Goal: Share content: Share content

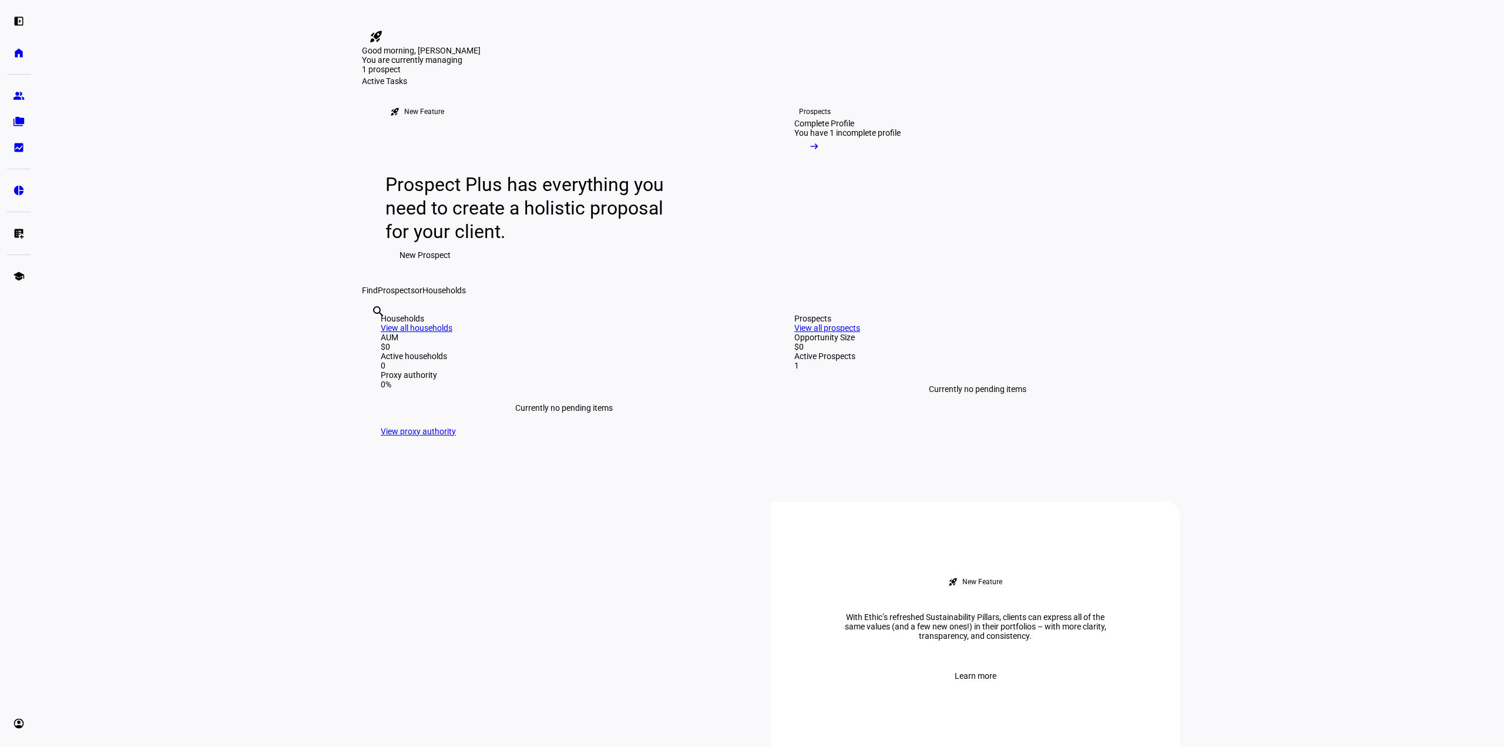
click at [860, 333] on link "View all prospects" at bounding box center [827, 327] width 66 height 9
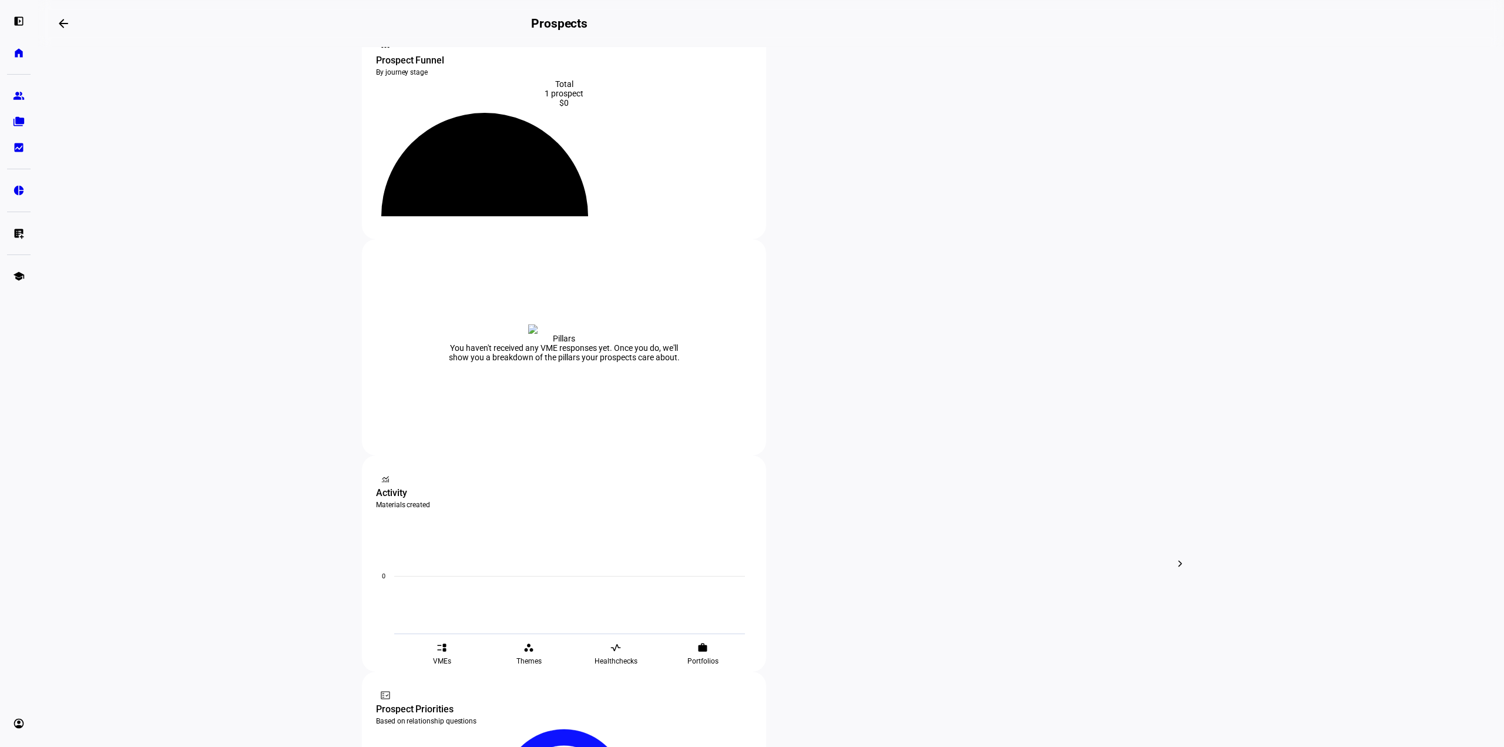
scroll to position [59, 0]
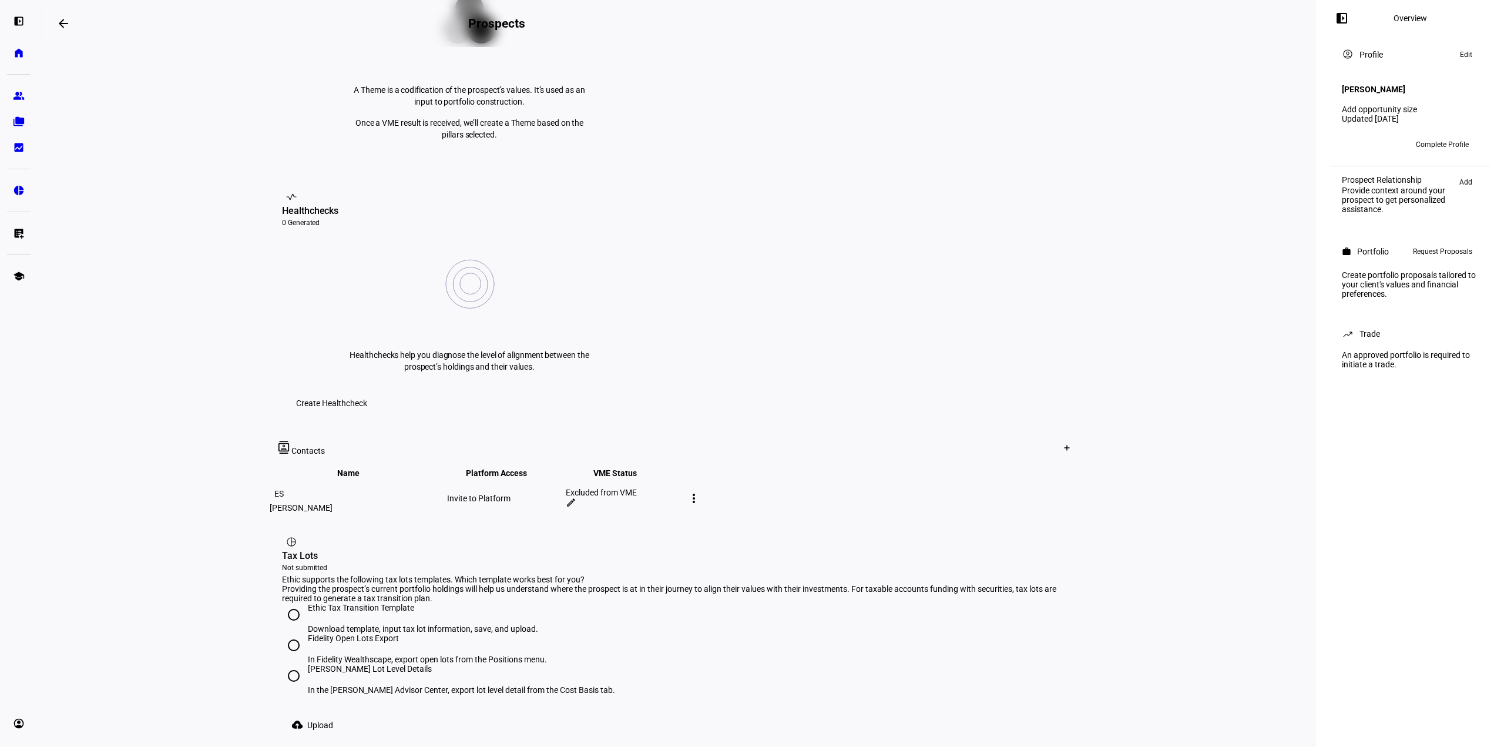
scroll to position [342, 0]
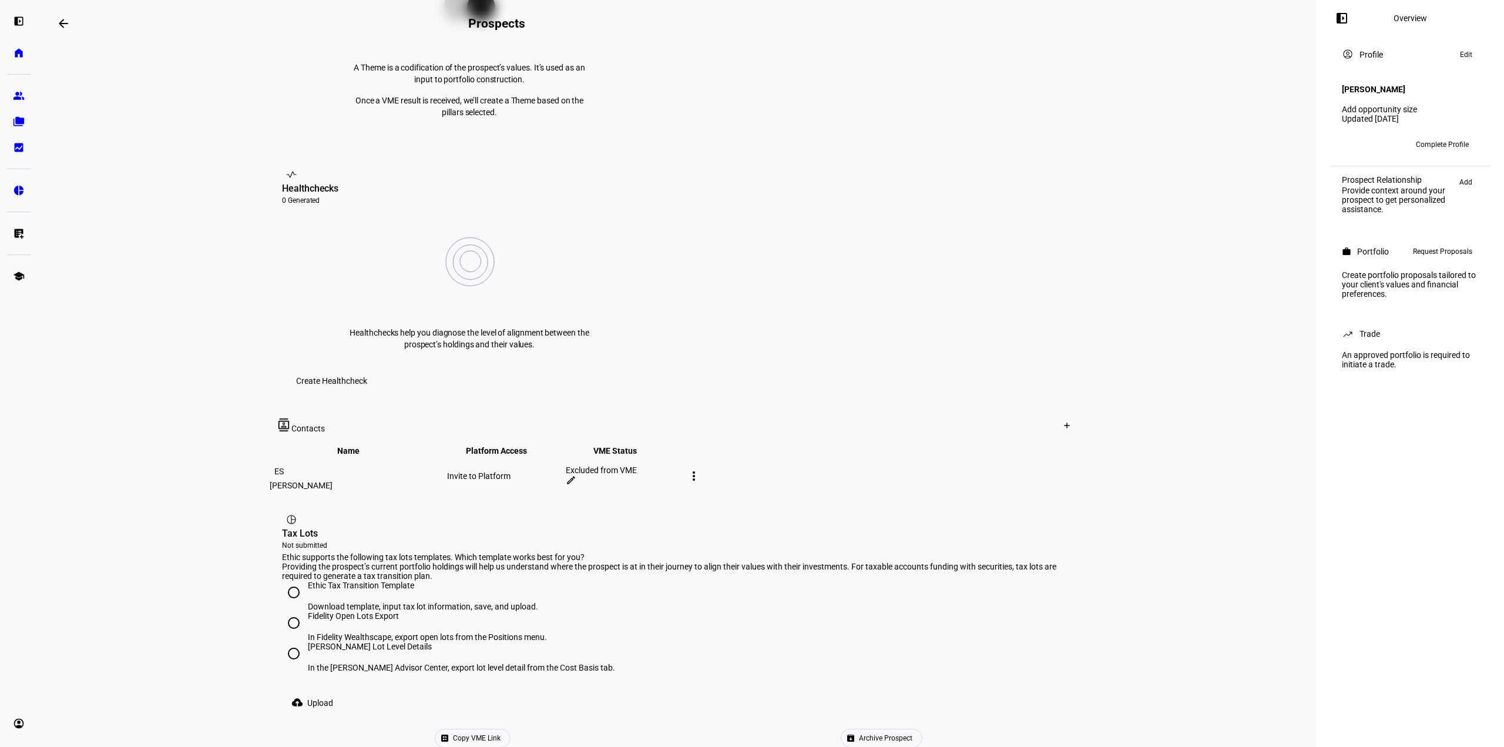
click at [501, 729] on span "Copy VME Link" at bounding box center [477, 738] width 48 height 18
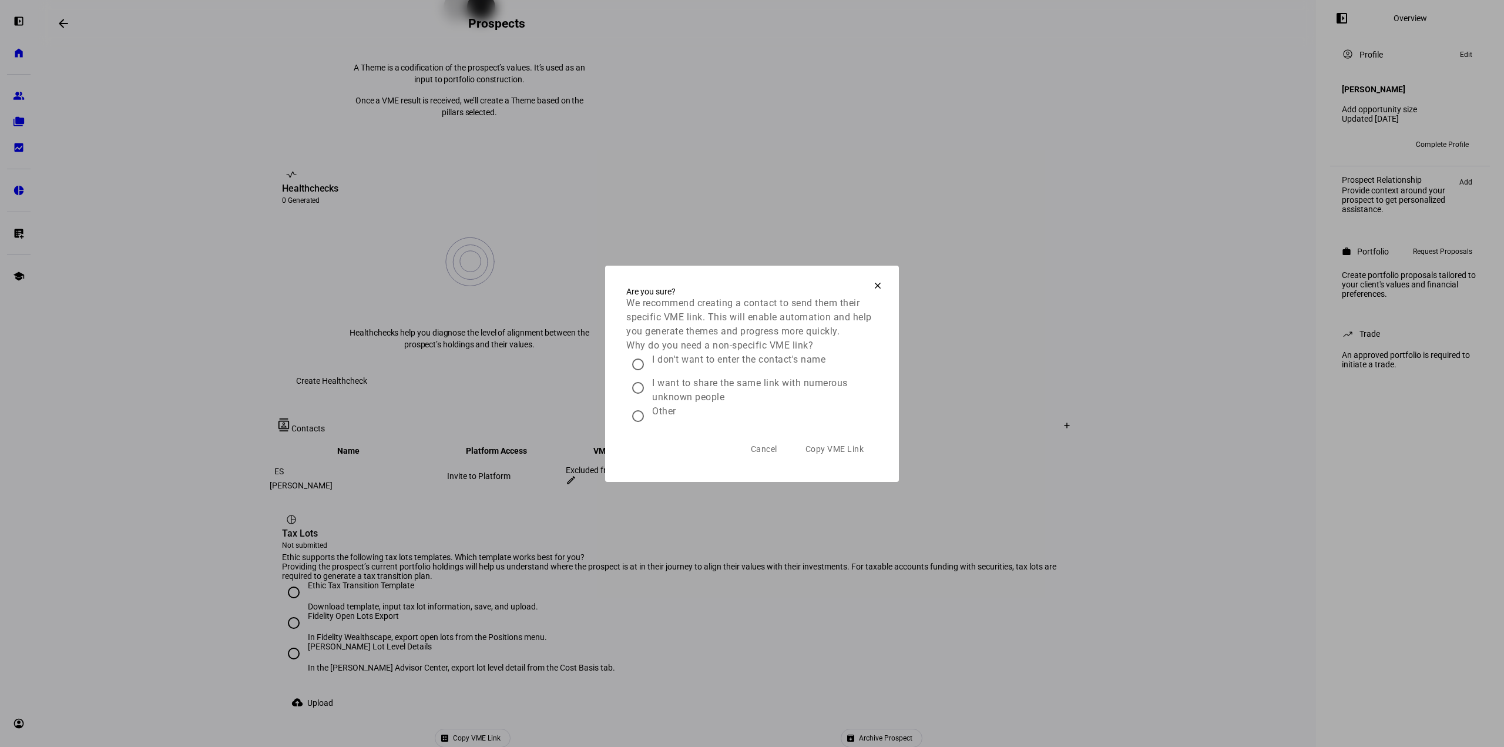
click at [819, 454] on span "Copy VME Link" at bounding box center [835, 448] width 59 height 9
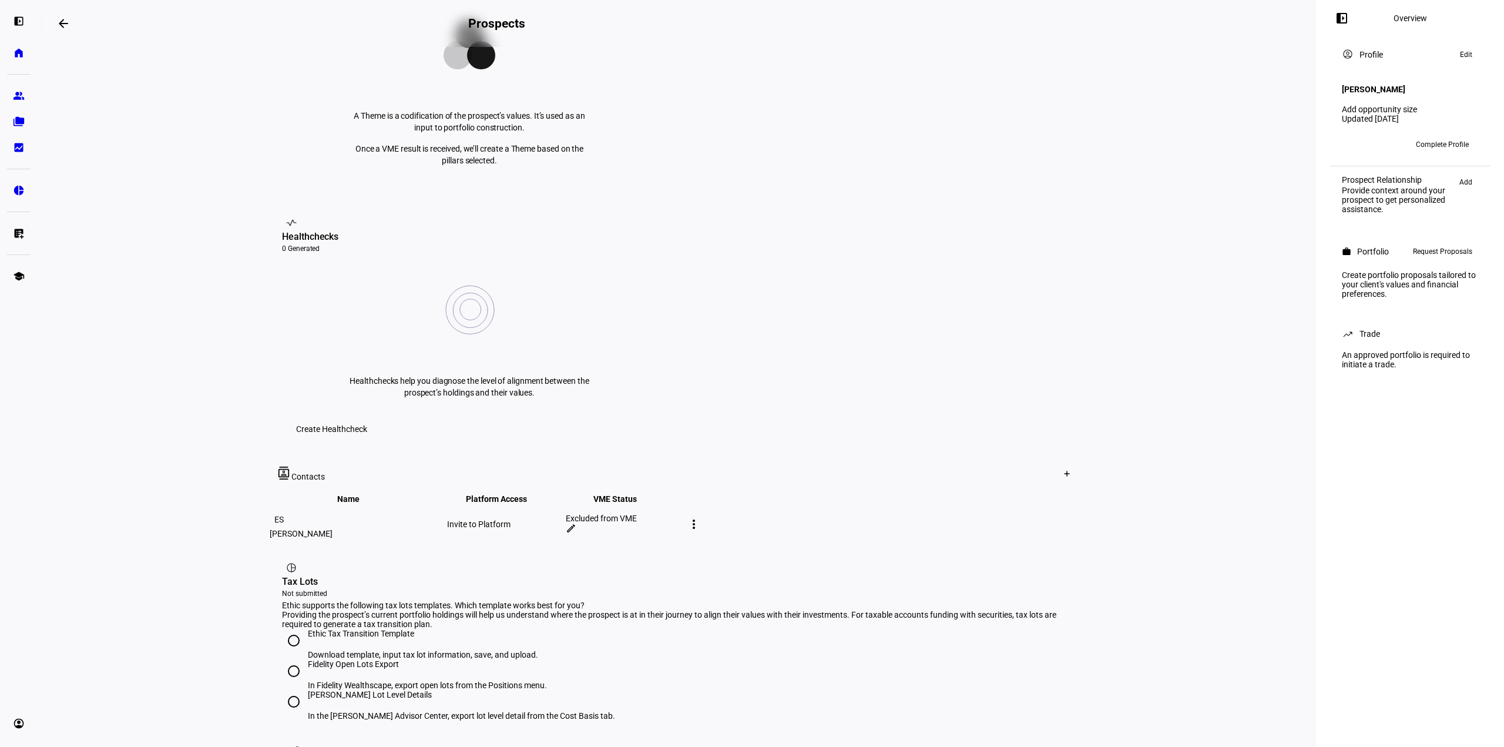
scroll to position [118, 0]
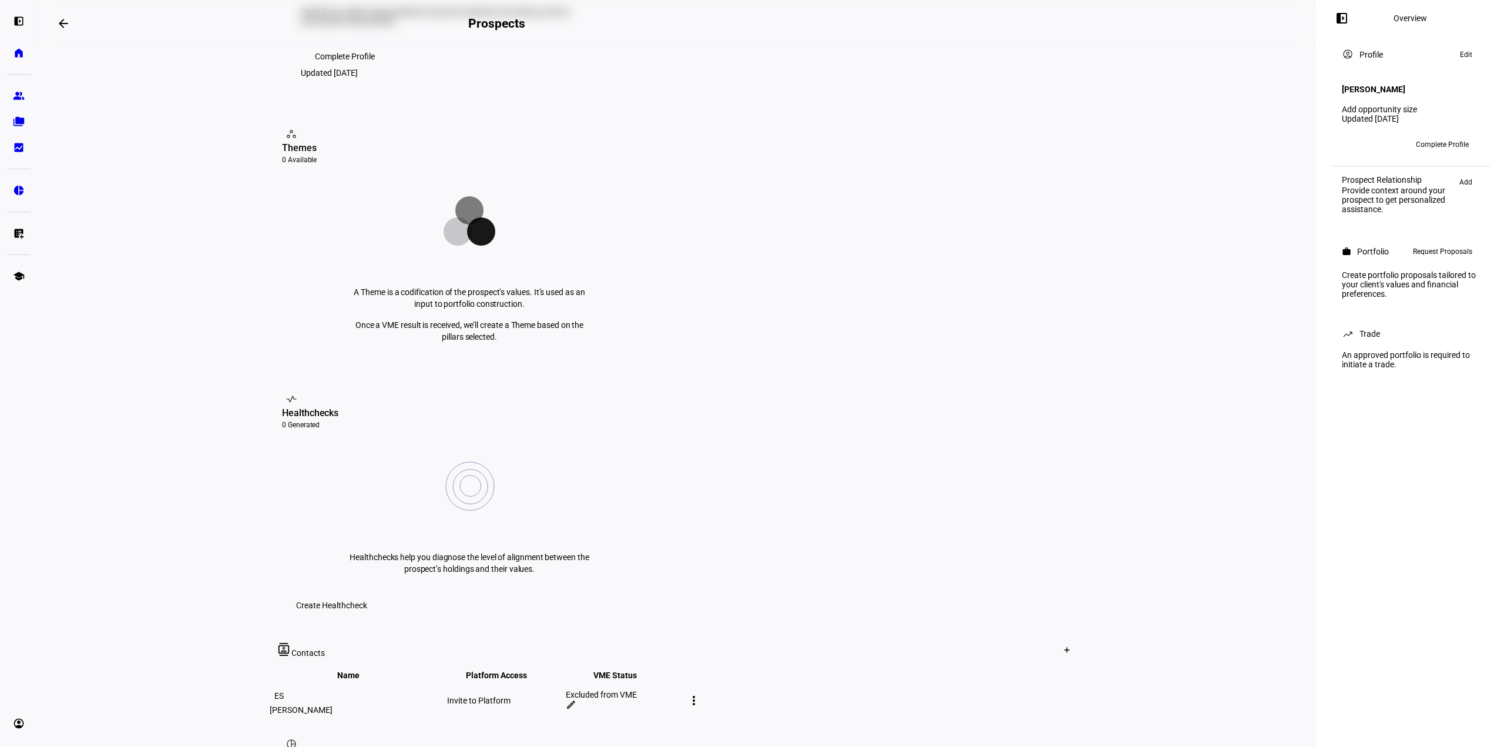
click at [576, 699] on mat-icon "edit" at bounding box center [571, 704] width 11 height 11
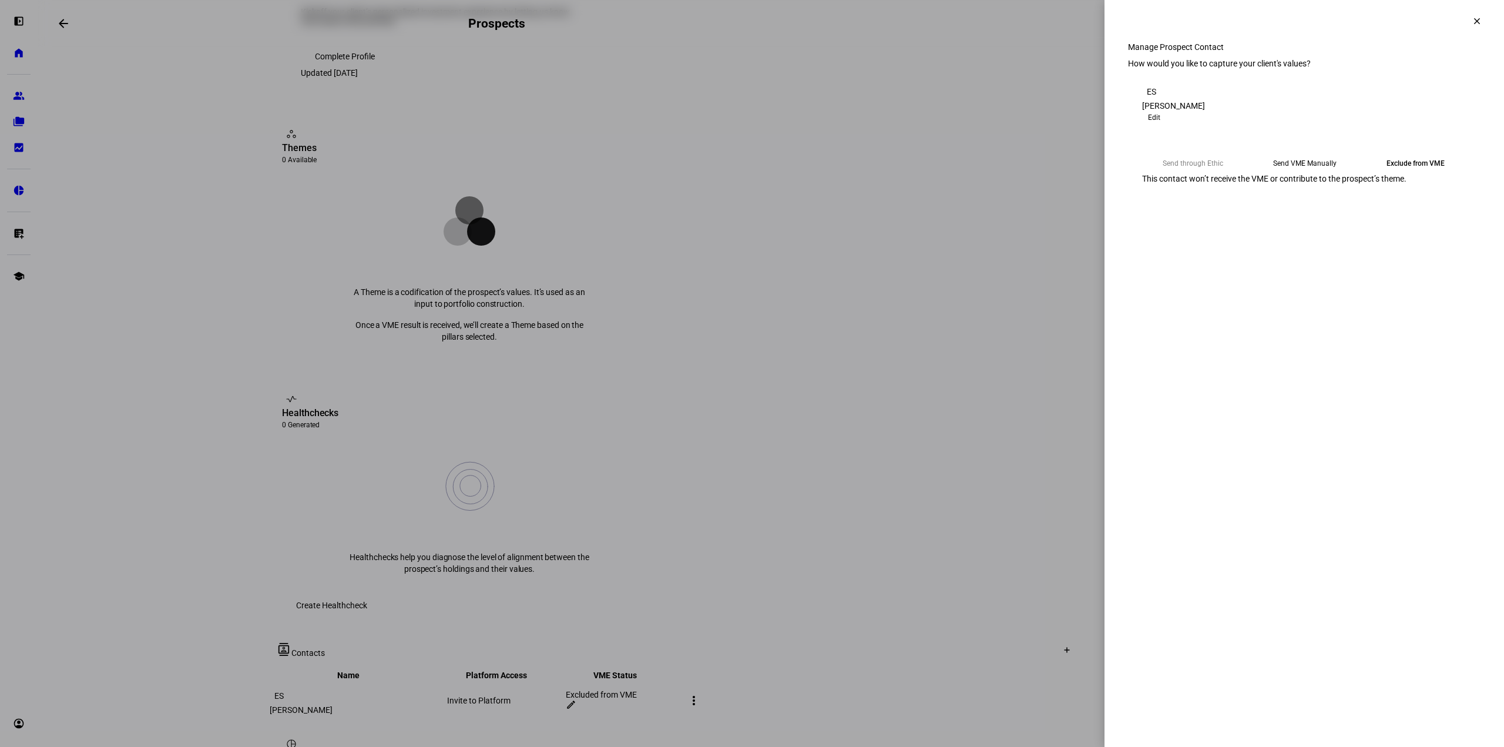
click at [1300, 174] on eth-mega-radio-button "Send VME Manually" at bounding box center [1305, 163] width 102 height 21
click at [1476, 21] on mat-icon "clear" at bounding box center [1477, 21] width 11 height 11
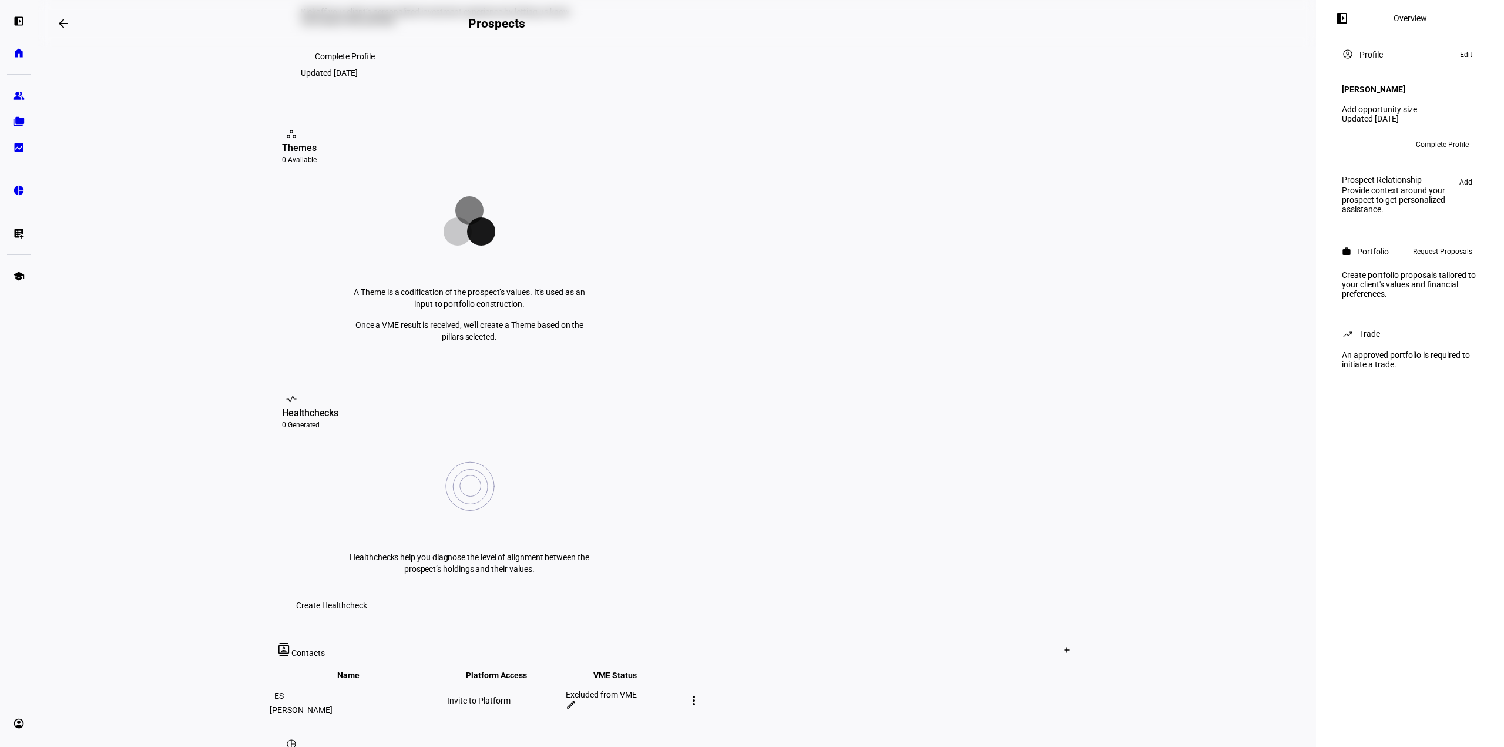
click at [1478, 534] on div "left_panel_open Overview account_circle Profile Edit [PERSON_NAME] Add opportun…" at bounding box center [1410, 373] width 188 height 747
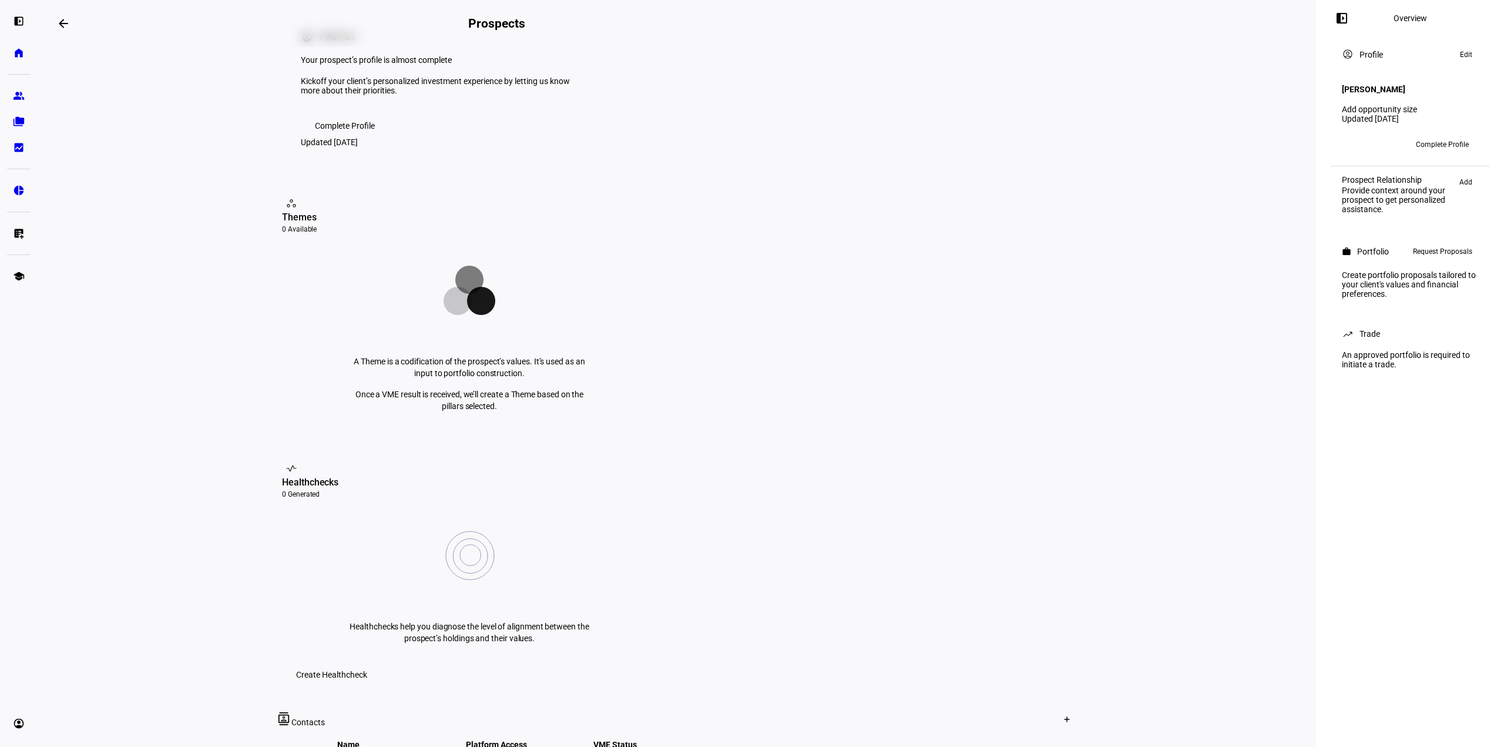
scroll to position [0, 0]
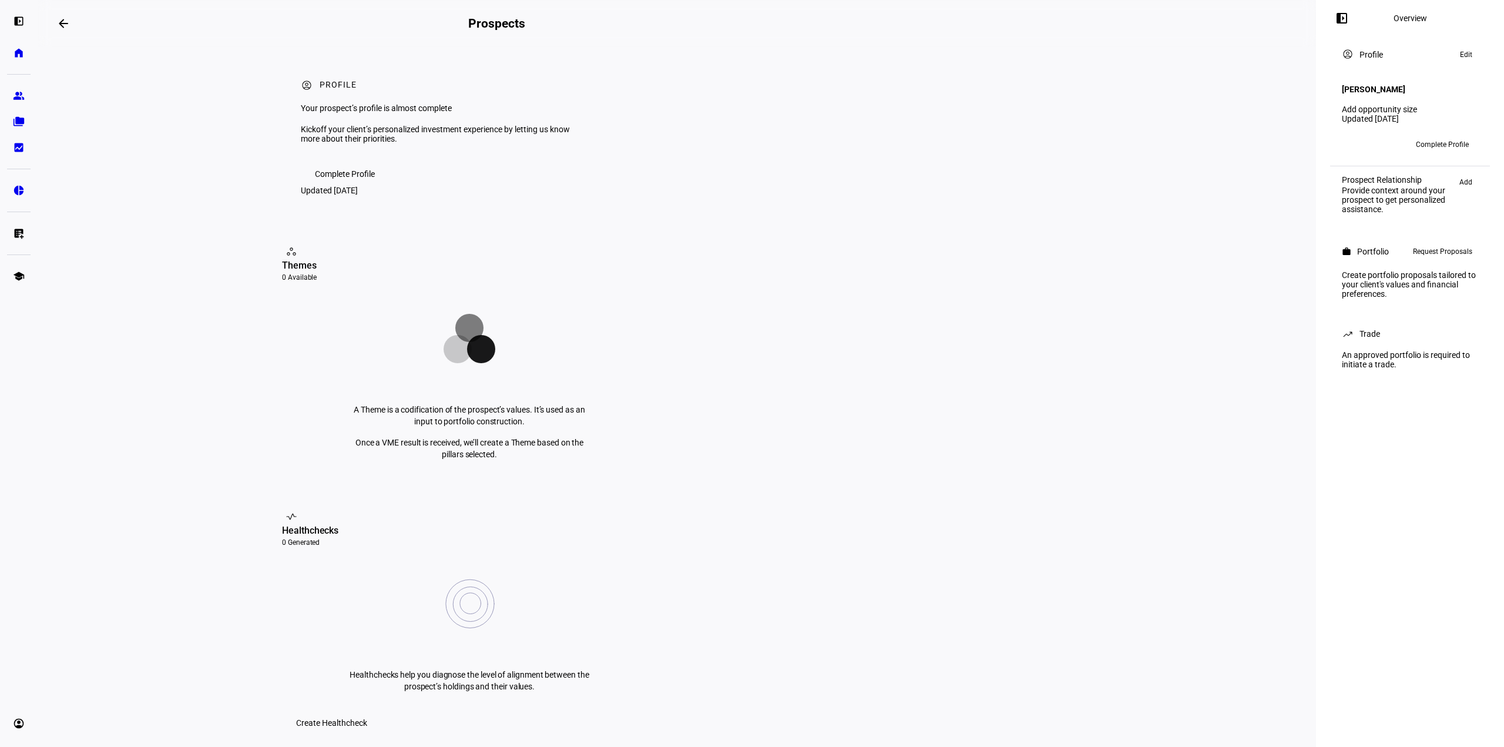
click at [1481, 690] on div "left_panel_open Overview account_circle Profile Edit [PERSON_NAME] Add opportun…" at bounding box center [1410, 373] width 188 height 747
